Goal: Transaction & Acquisition: Purchase product/service

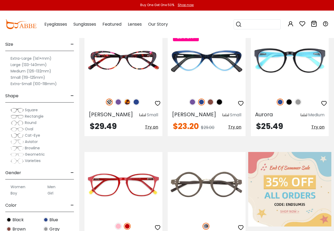
scroll to position [106, 0]
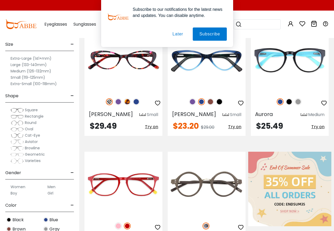
click at [53, 187] on label "Men" at bounding box center [52, 187] width 8 height 6
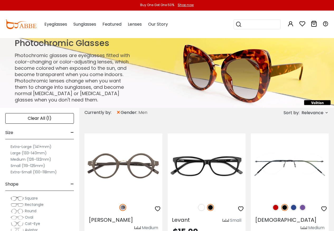
scroll to position [26, 0]
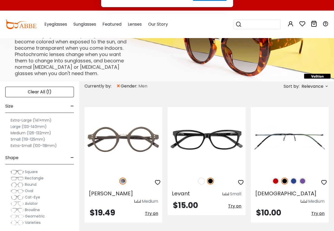
click at [177, 35] on button "Later" at bounding box center [178, 33] width 24 height 13
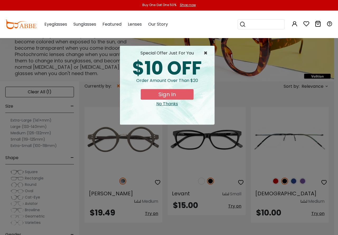
click at [206, 54] on span "×" at bounding box center [207, 53] width 7 height 6
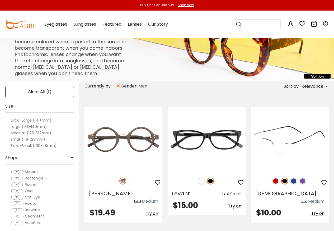
click at [290, 145] on img at bounding box center [290, 139] width 78 height 65
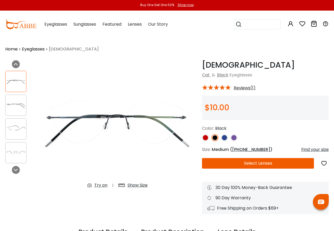
click at [226, 138] on img at bounding box center [224, 137] width 7 height 7
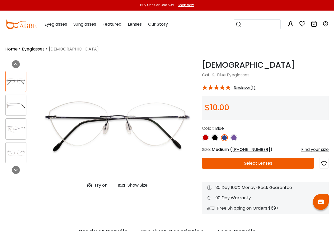
click at [216, 138] on img at bounding box center [215, 137] width 7 height 7
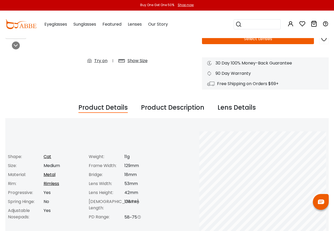
scroll to position [106, 0]
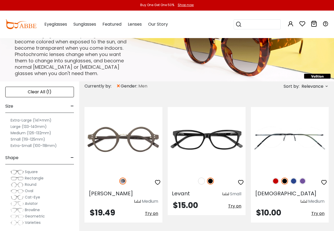
click at [23, 179] on img at bounding box center [17, 178] width 13 height 5
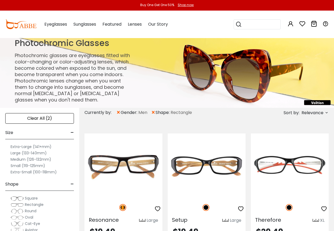
click at [17, 153] on label "Large (133-140mm)" at bounding box center [29, 153] width 36 height 6
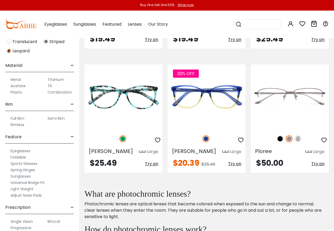
scroll to position [276, 0]
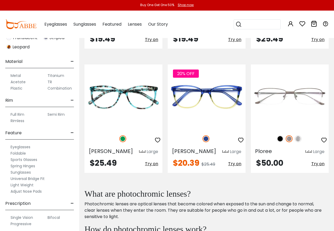
click at [57, 217] on label "Bifocal" at bounding box center [54, 217] width 12 height 6
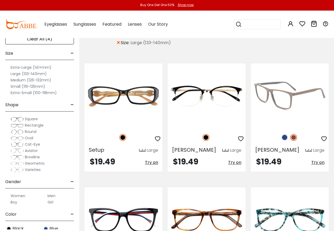
scroll to position [26, 0]
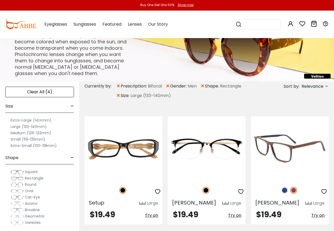
click at [283, 151] on img at bounding box center [290, 148] width 78 height 65
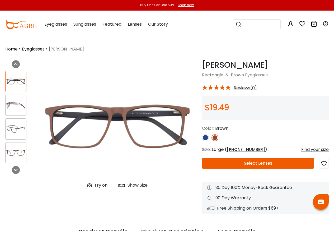
click at [206, 137] on img at bounding box center [205, 137] width 7 height 7
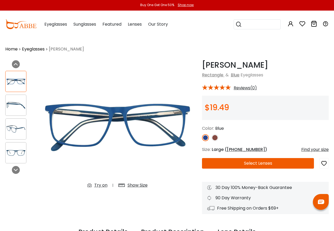
click at [216, 138] on img at bounding box center [215, 137] width 7 height 7
